Goal: Contribute content: Contribute content

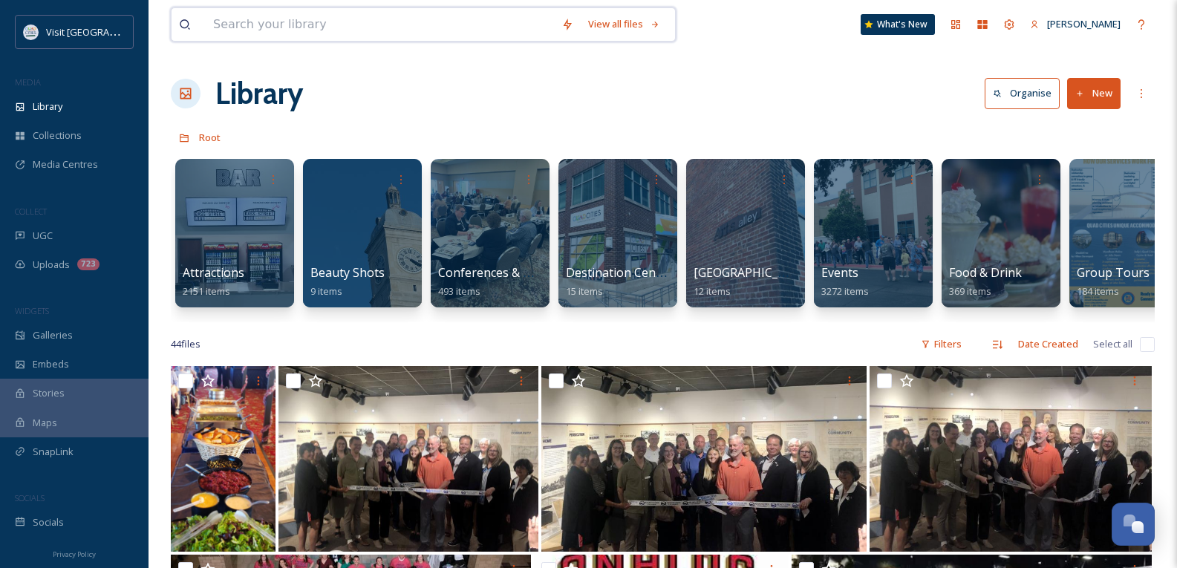
click at [266, 16] on input at bounding box center [380, 24] width 348 height 33
type input "a"
type input "2025 refresh"
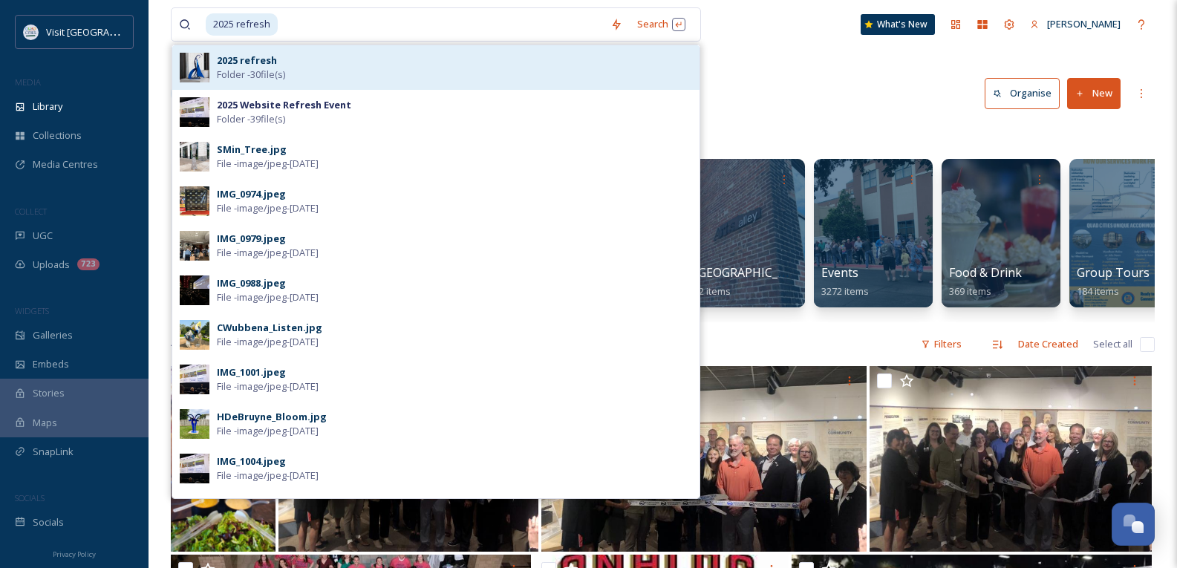
click at [230, 56] on strong "2025 refresh" at bounding box center [247, 59] width 60 height 13
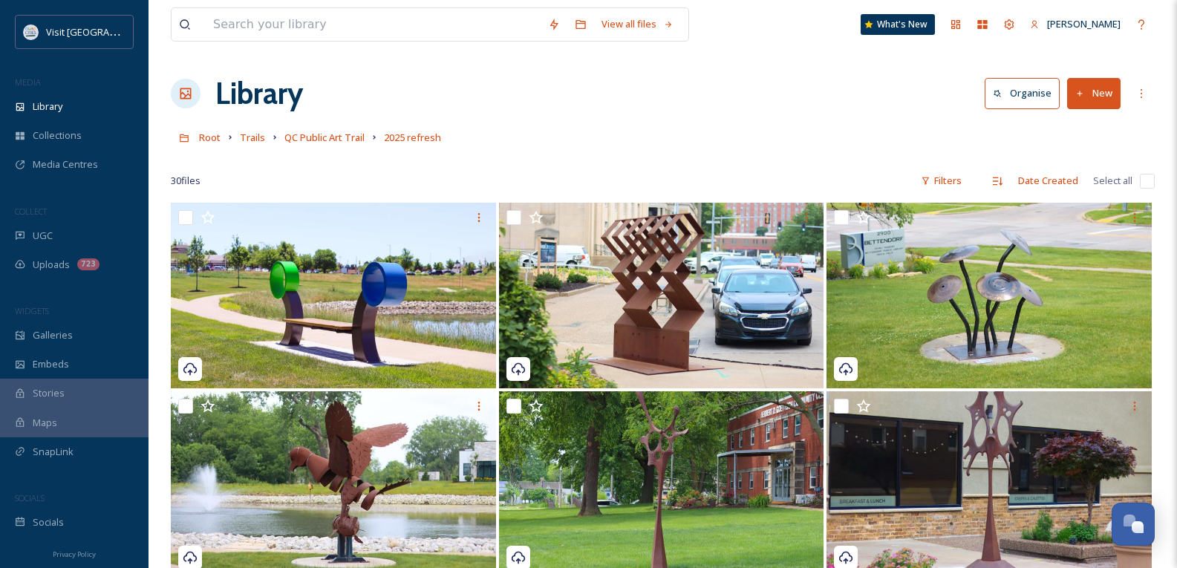
click at [1083, 90] on icon at bounding box center [1080, 94] width 10 height 10
click at [1058, 125] on div "File Upload" at bounding box center [1078, 128] width 84 height 29
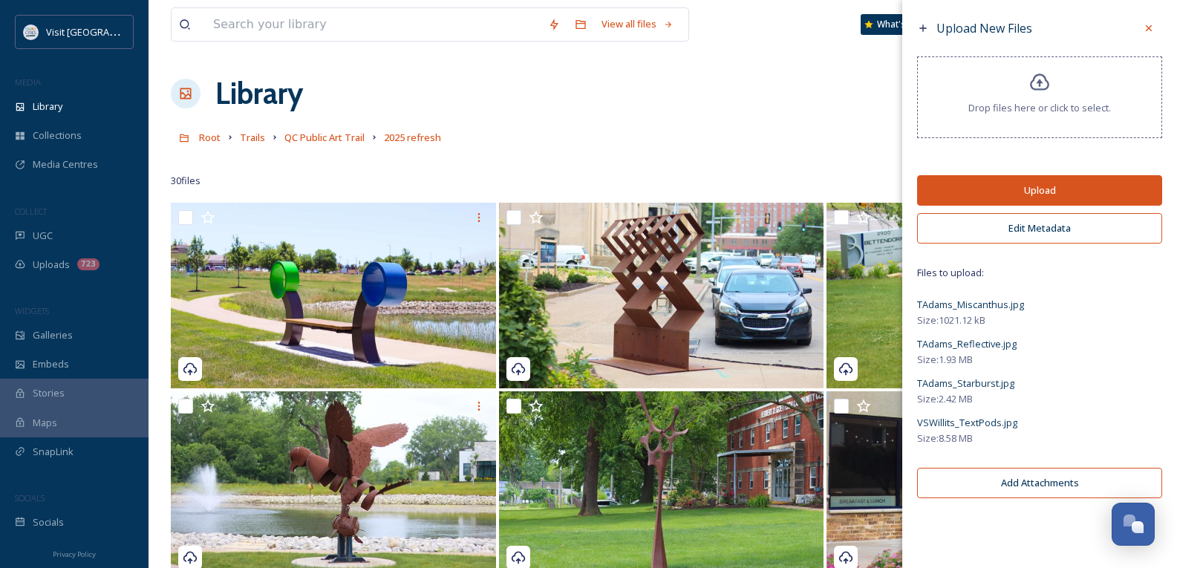
click at [1021, 193] on button "Upload" at bounding box center [1039, 190] width 245 height 30
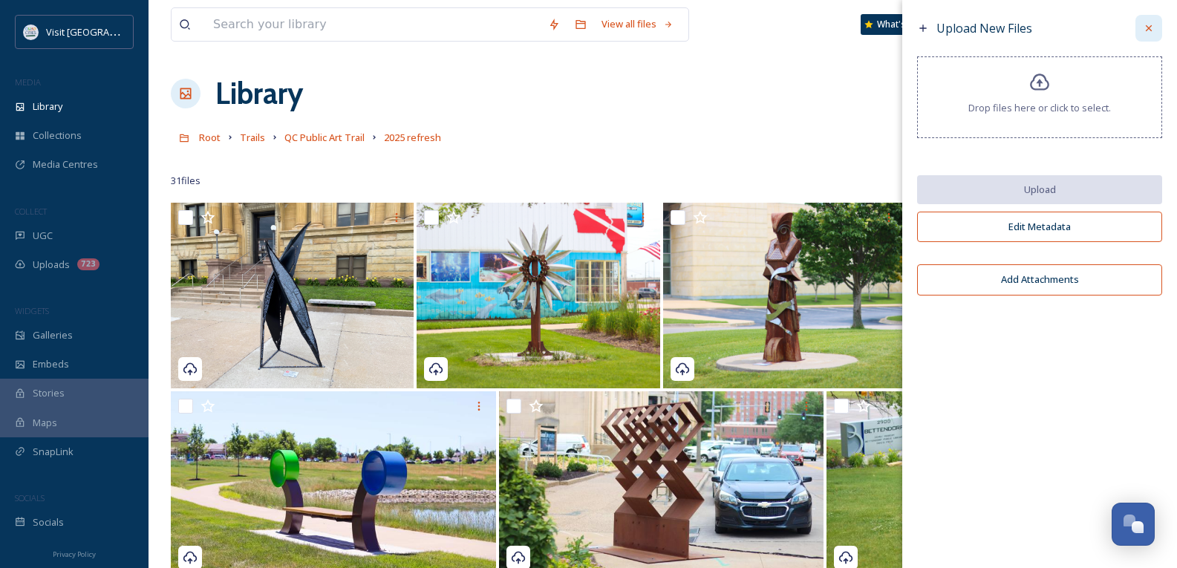
click at [1151, 30] on icon at bounding box center [1149, 28] width 12 height 12
